Goal: Information Seeking & Learning: Learn about a topic

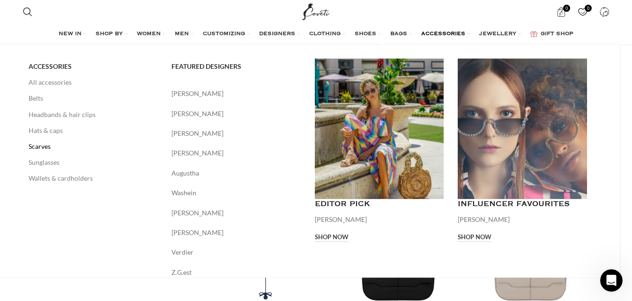
click at [54, 147] on link "Scarves" at bounding box center [93, 147] width 129 height 16
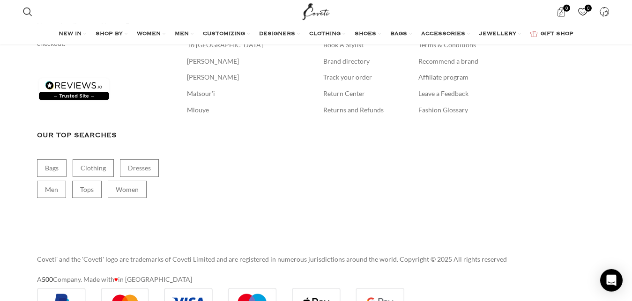
scroll to position [2091, 0]
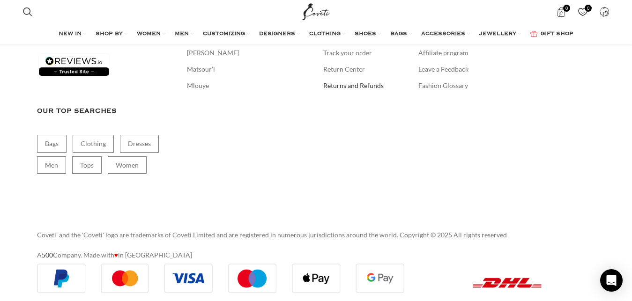
click at [348, 81] on link "Returns and Refunds" at bounding box center [353, 85] width 61 height 9
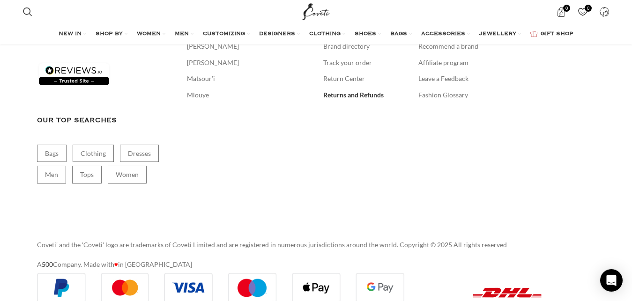
scroll to position [593, 0]
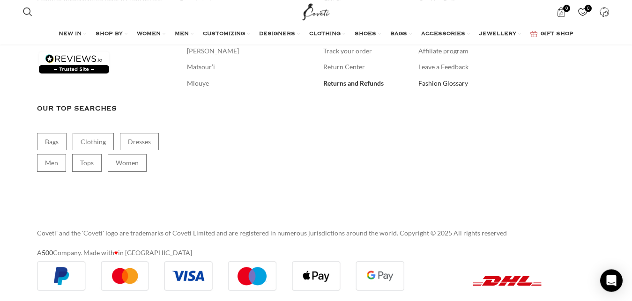
click at [433, 85] on link "Fashion Glossary" at bounding box center [443, 83] width 51 height 9
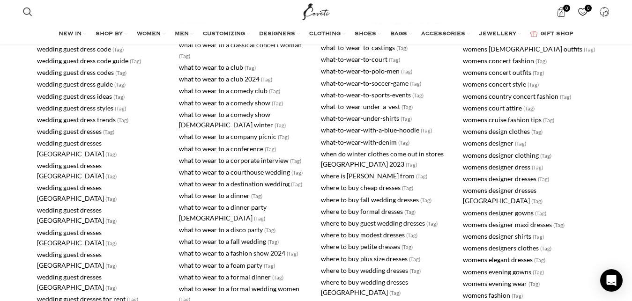
scroll to position [25574, 0]
